Goal: Navigation & Orientation: Find specific page/section

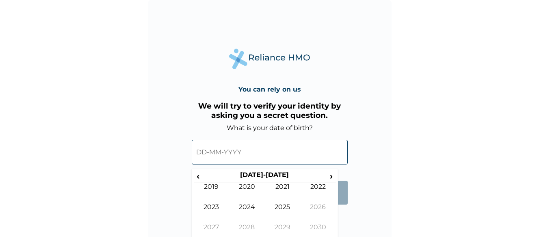
click at [212, 152] on input "text" at bounding box center [270, 152] width 156 height 25
click at [326, 178] on th "2020-2029" at bounding box center [264, 176] width 125 height 11
click at [330, 175] on span "›" at bounding box center [331, 176] width 9 height 10
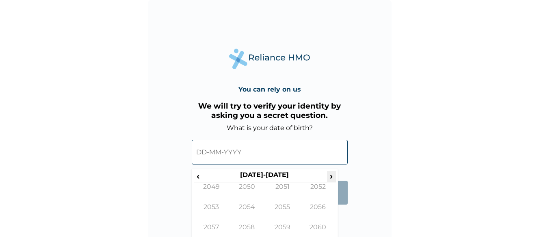
click at [330, 175] on span "›" at bounding box center [331, 176] width 9 height 10
click at [196, 175] on span "‹" at bounding box center [198, 176] width 9 height 10
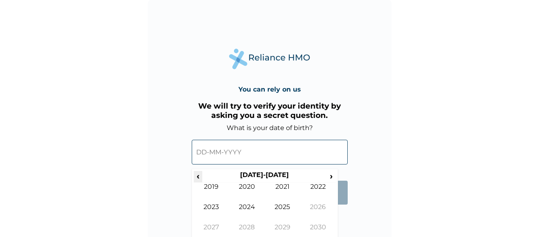
click at [196, 175] on span "‹" at bounding box center [198, 176] width 9 height 10
click at [247, 188] on td "1980" at bounding box center [247, 193] width 36 height 20
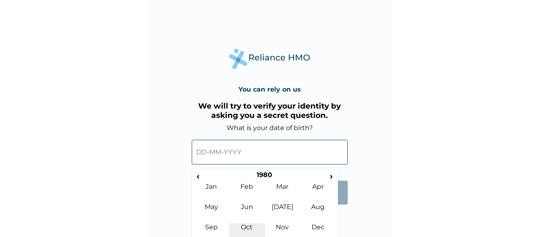
click at [247, 225] on td "Oct" at bounding box center [247, 234] width 36 height 20
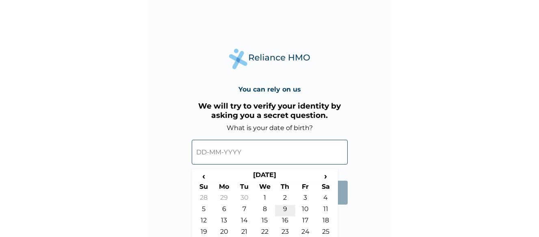
click at [282, 207] on td "9" at bounding box center [285, 210] width 20 height 11
type input "09-10-1980"
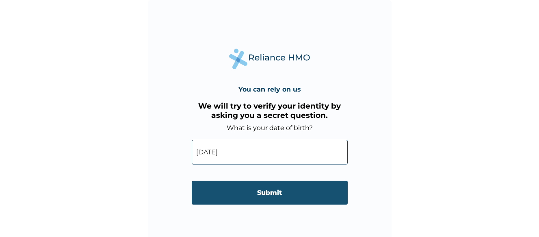
click at [275, 192] on input "Submit" at bounding box center [270, 193] width 156 height 24
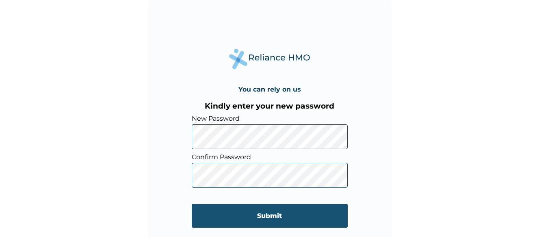
click at [266, 215] on input "Submit" at bounding box center [270, 216] width 156 height 24
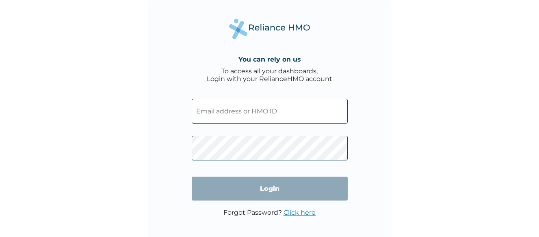
click at [286, 112] on input "text" at bounding box center [270, 111] width 156 height 25
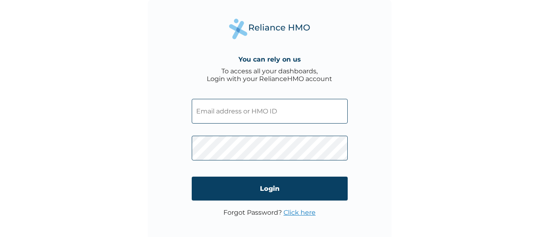
type input "e"
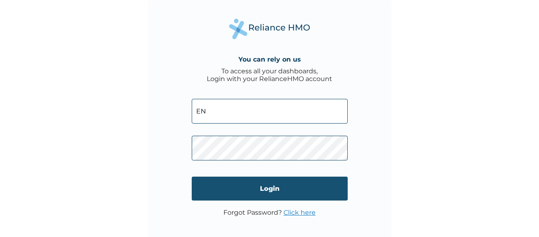
type input "E"
type input "ENP/12141/A"
click at [279, 186] on input "Login" at bounding box center [270, 189] width 156 height 24
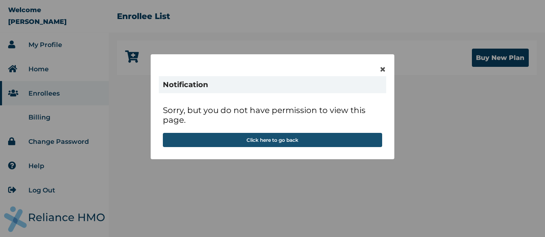
click at [283, 138] on button "Click here to go back" at bounding box center [272, 140] width 219 height 14
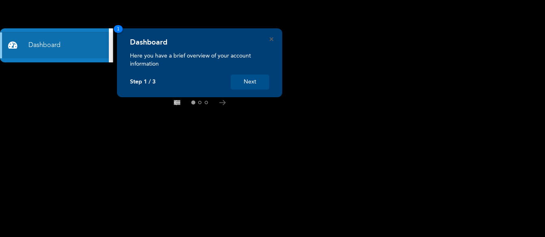
click at [250, 83] on button "Next" at bounding box center [250, 82] width 39 height 15
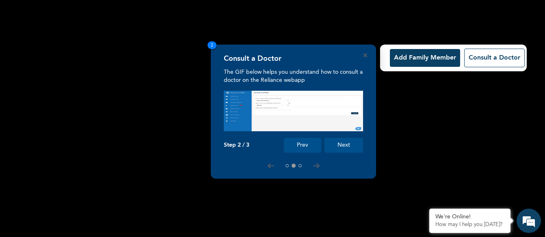
click at [407, 58] on button "Add Family Member" at bounding box center [425, 58] width 70 height 18
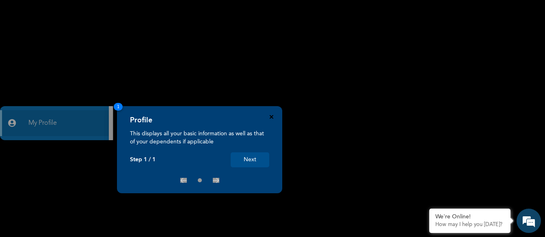
click at [270, 117] on icon "Close" at bounding box center [272, 117] width 4 height 4
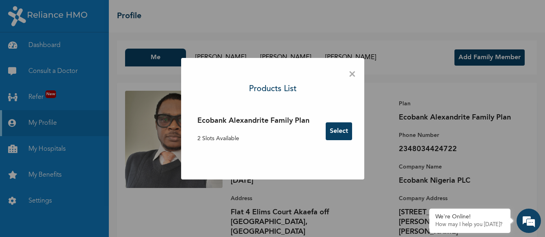
click at [256, 141] on p "2 Slots Available" at bounding box center [253, 139] width 112 height 9
click at [354, 74] on span "×" at bounding box center [352, 74] width 8 height 17
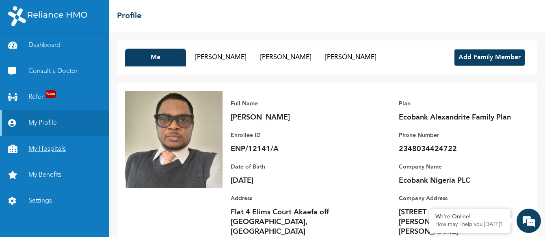
click at [36, 147] on link "My Hospitals" at bounding box center [54, 149] width 109 height 26
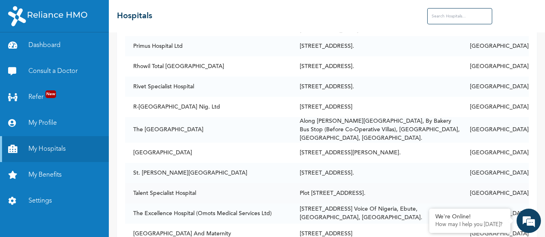
scroll to position [812, 0]
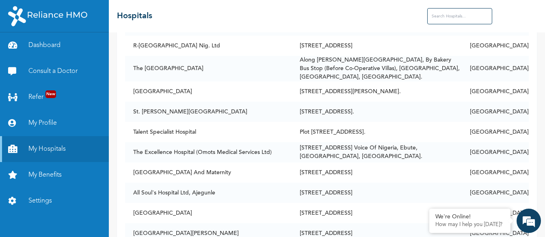
click at [484, 17] on input "text" at bounding box center [459, 16] width 65 height 16
click at [480, 17] on input "text" at bounding box center [459, 16] width 65 height 16
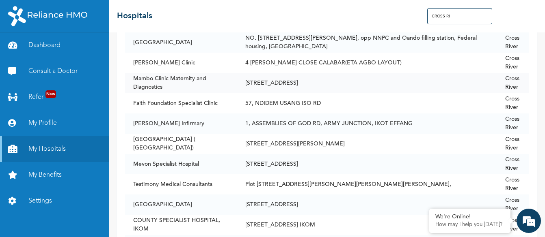
scroll to position [0, 0]
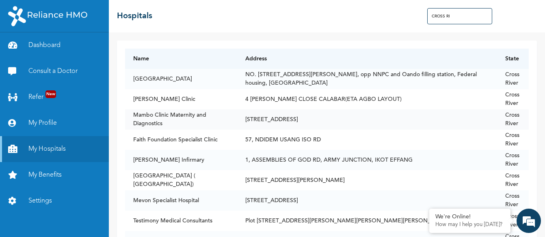
type input "CROSS RI"
click at [40, 126] on link "My Profile" at bounding box center [54, 123] width 109 height 26
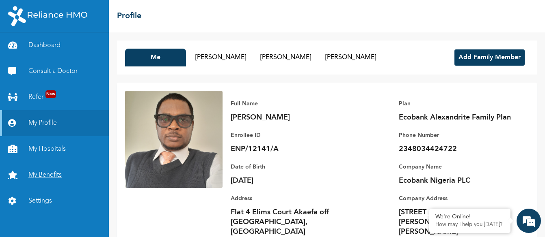
click at [45, 172] on link "My Benefits" at bounding box center [54, 175] width 109 height 26
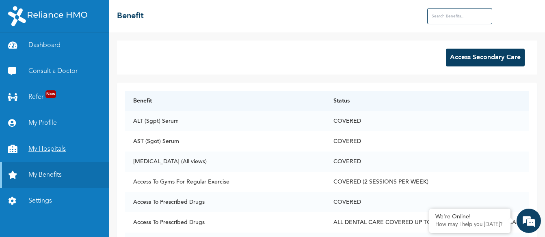
click at [38, 150] on link "My Hospitals" at bounding box center [54, 149] width 109 height 26
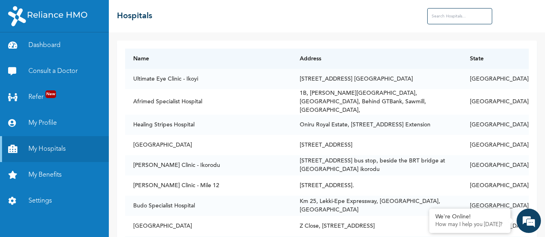
click at [461, 13] on input "text" at bounding box center [459, 16] width 65 height 16
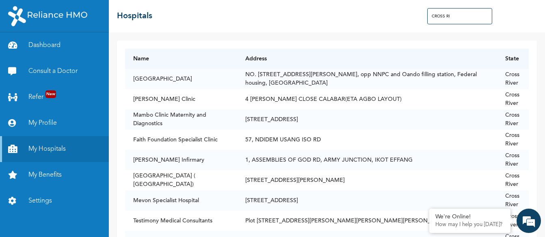
click at [460, 15] on input "CROSS RI" at bounding box center [459, 16] width 65 height 16
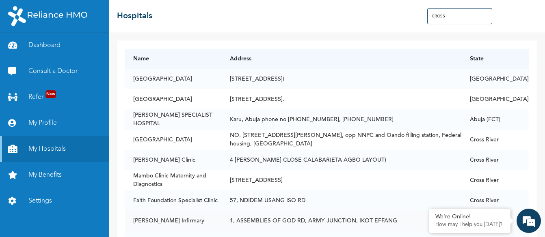
type input "CROSS"
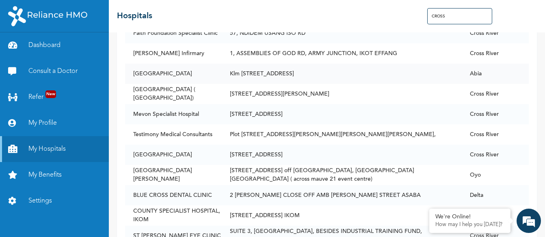
scroll to position [203, 0]
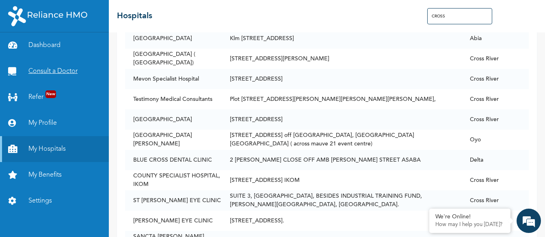
click at [43, 74] on link "Consult a Doctor" at bounding box center [54, 71] width 109 height 26
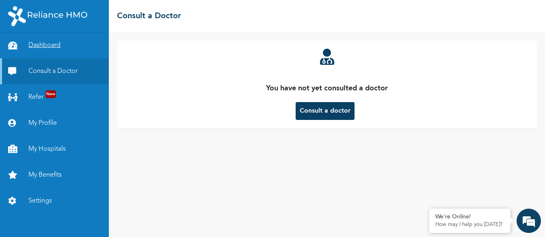
click at [35, 48] on link "Dashboard" at bounding box center [54, 45] width 109 height 26
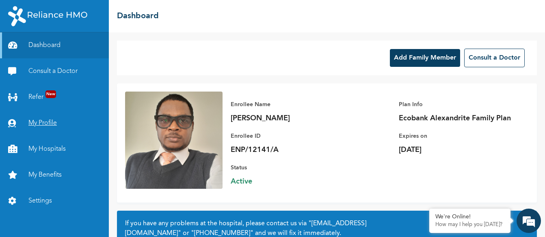
click at [37, 123] on link "My Profile" at bounding box center [54, 123] width 109 height 26
